Goal: Transaction & Acquisition: Purchase product/service

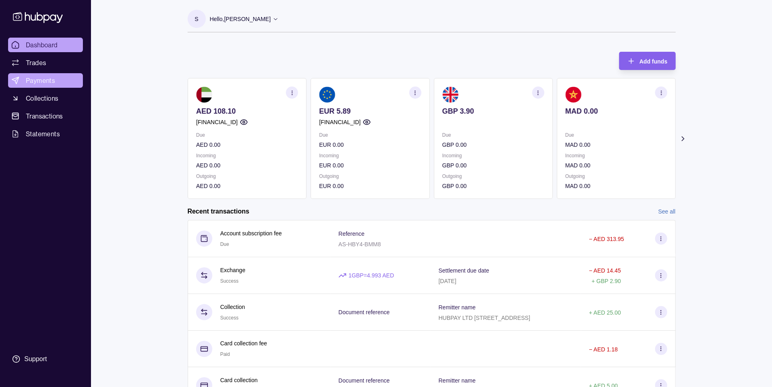
click at [46, 82] on span "Payments" at bounding box center [40, 81] width 29 height 10
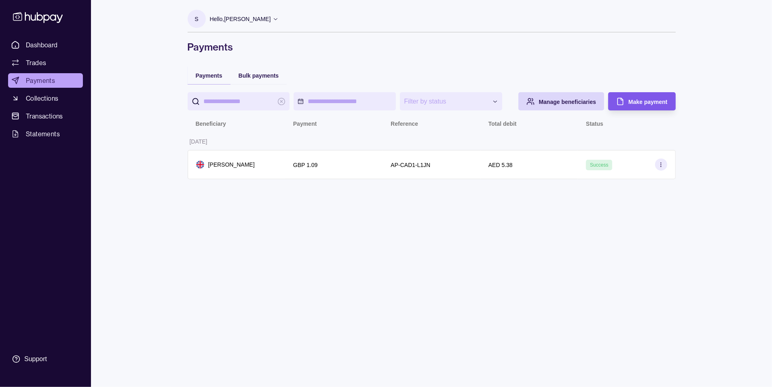
click at [642, 99] on span "Make payment" at bounding box center [647, 102] width 39 height 6
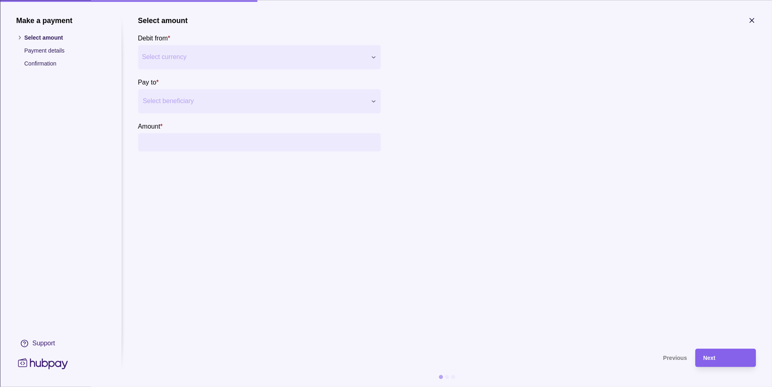
click at [201, 386] on div "Make a payment Select amount Payment details Confirmation Support Select amount…" at bounding box center [386, 387] width 772 height 0
click at [189, 95] on div at bounding box center [254, 100] width 223 height 11
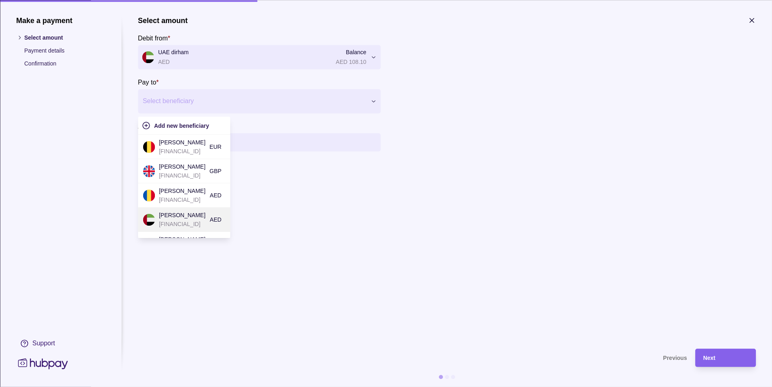
click at [188, 223] on p "[FINANCIAL_ID]" at bounding box center [182, 224] width 47 height 9
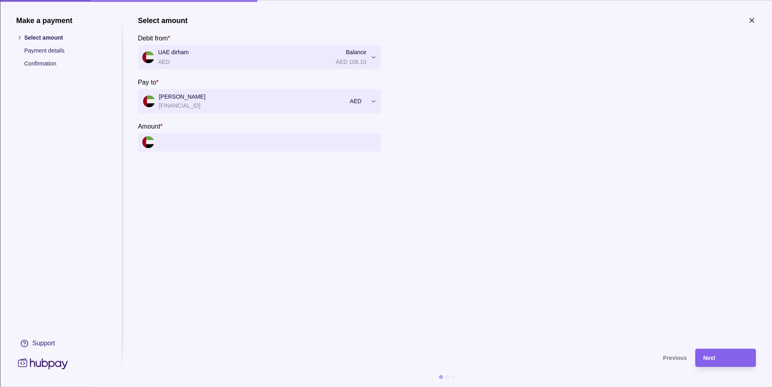
click at [165, 140] on input "Amount *" at bounding box center [267, 142] width 218 height 18
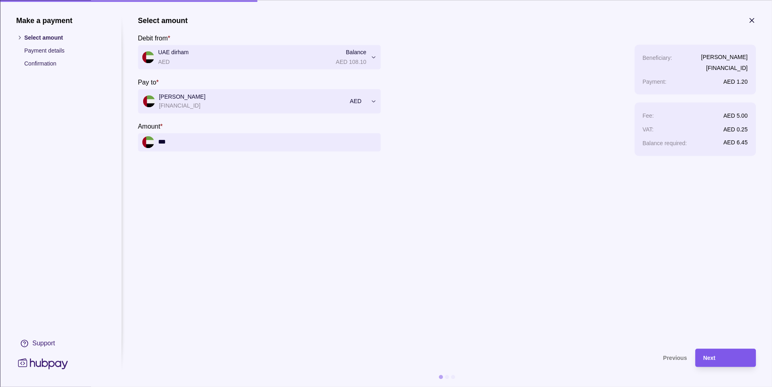
type input "***"
click at [720, 352] on div "Next" at bounding box center [719, 357] width 57 height 18
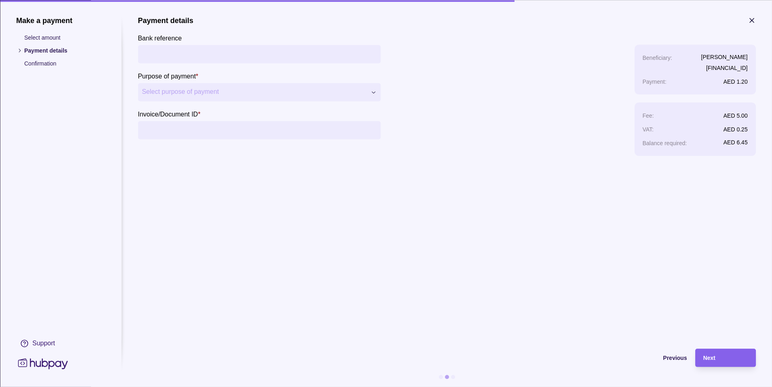
click at [212, 386] on div "**********" at bounding box center [386, 387] width 772 height 0
click at [197, 136] on input "Invoice/Document ID *" at bounding box center [259, 130] width 234 height 18
type input "**********"
click at [718, 357] on div "Next" at bounding box center [725, 358] width 44 height 10
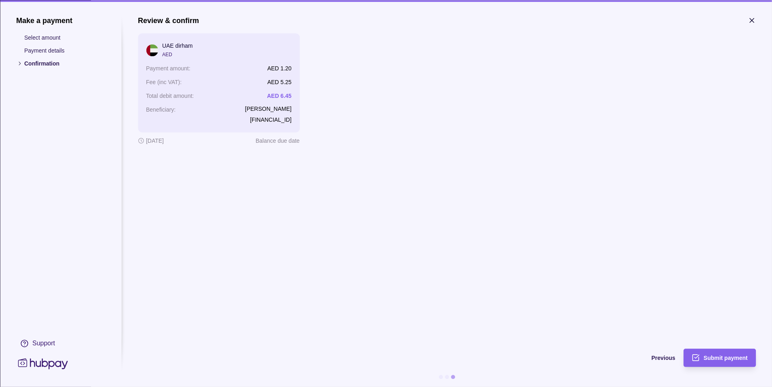
click at [718, 357] on span "Submit payment" at bounding box center [725, 358] width 44 height 6
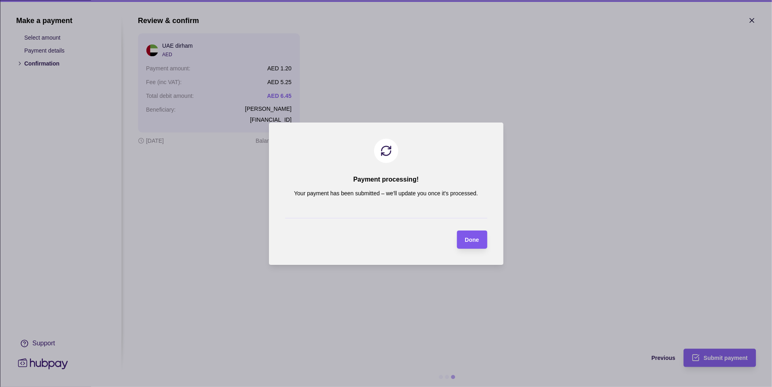
click at [468, 237] on span "Done" at bounding box center [472, 239] width 14 height 6
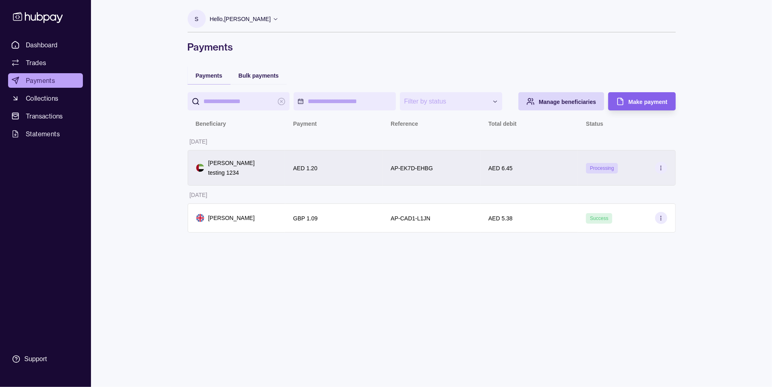
click at [343, 167] on div "AED 1.20" at bounding box center [333, 168] width 81 height 10
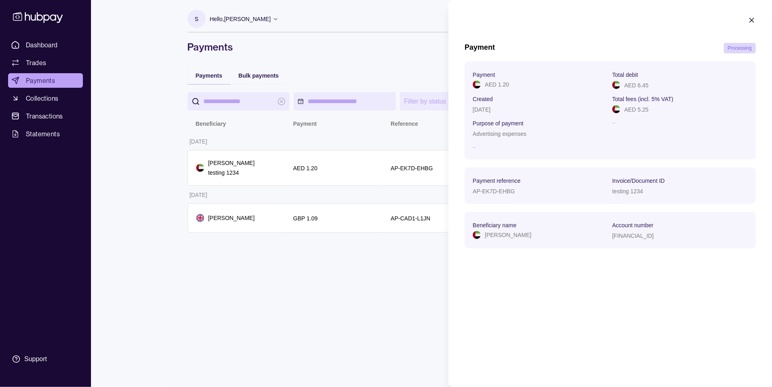
click at [754, 21] on icon "button" at bounding box center [751, 20] width 8 height 8
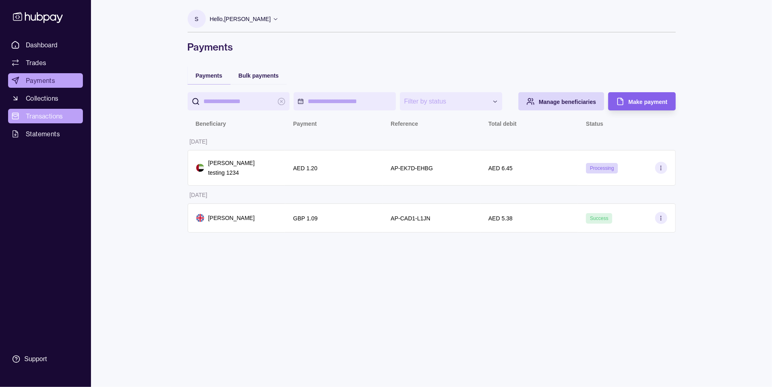
click at [38, 114] on span "Transactions" at bounding box center [44, 116] width 37 height 10
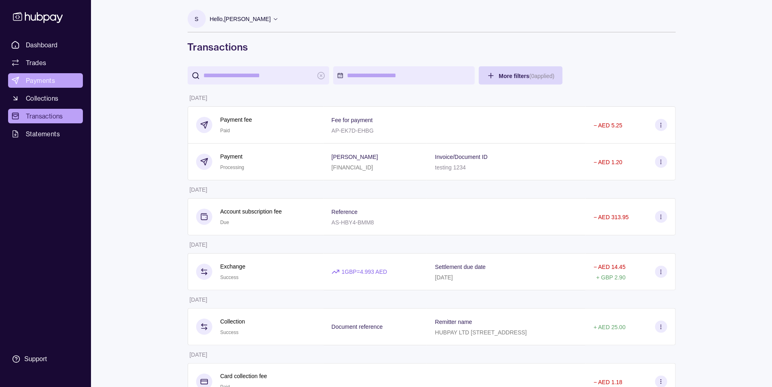
click at [34, 83] on span "Payments" at bounding box center [40, 81] width 29 height 10
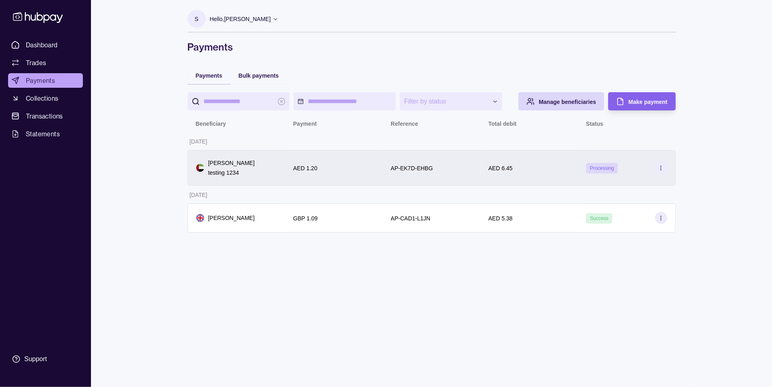
click at [241, 168] on p "testing 1234" at bounding box center [231, 172] width 46 height 9
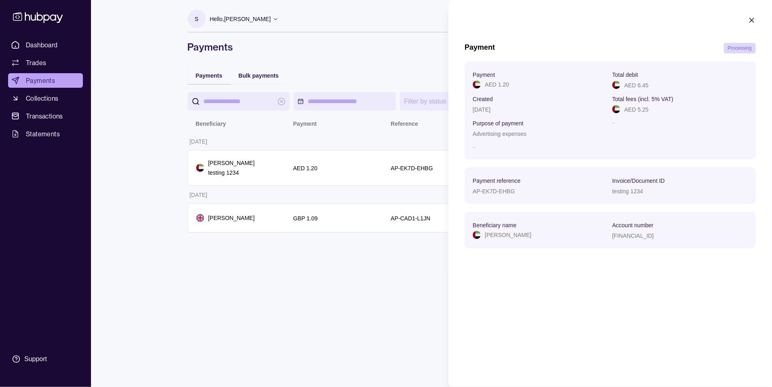
click at [753, 23] on icon "button" at bounding box center [751, 20] width 8 height 8
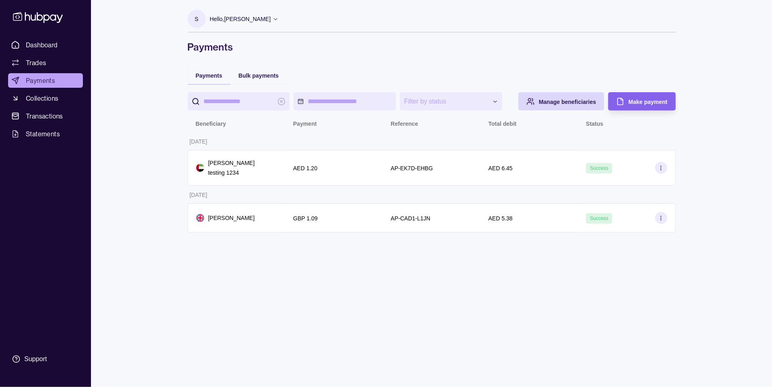
click at [260, 23] on p "Hello, [PERSON_NAME]" at bounding box center [240, 19] width 61 height 9
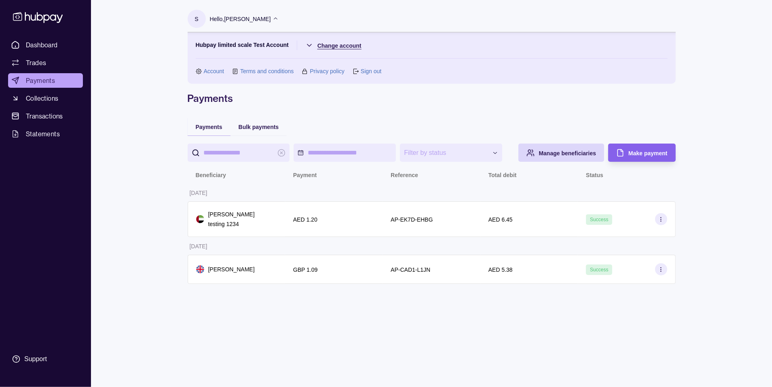
click at [342, 48] on html "**********" at bounding box center [386, 193] width 772 height 387
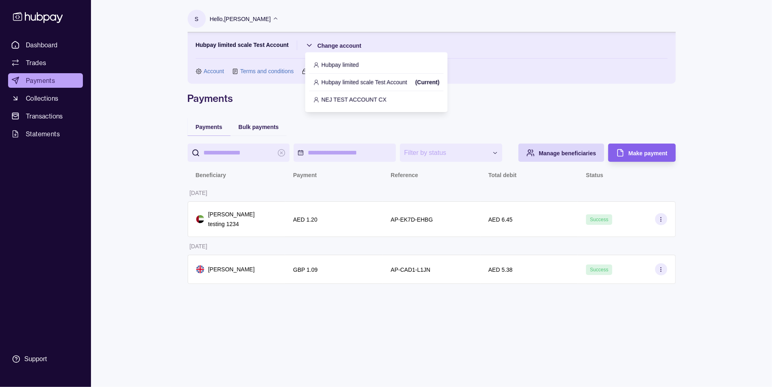
click at [340, 61] on p "Hubpay limited" at bounding box center [340, 64] width 38 height 9
